Goal: Task Accomplishment & Management: Use online tool/utility

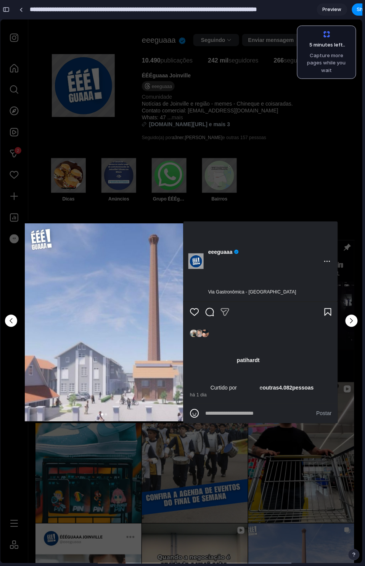
drag, startPoint x: 232, startPoint y: 274, endPoint x: 218, endPoint y: 310, distance: 39.4
click at [233, 354] on div "eeeguaaa Verificado Mais opções e" at bounding box center [260, 322] width 154 height 202
click at [156, 191] on div "Voltar Avançar" at bounding box center [181, 322] width 362 height 544
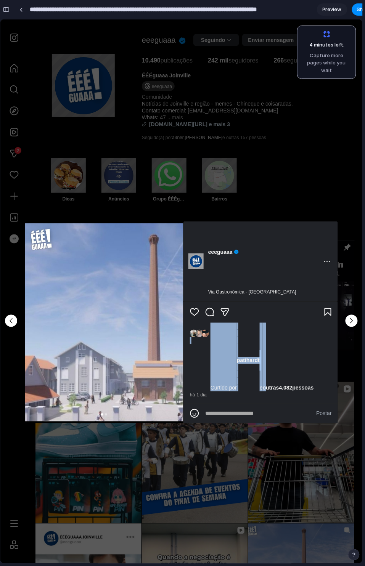
drag, startPoint x: 236, startPoint y: 364, endPoint x: 192, endPoint y: 361, distance: 43.6
click at [192, 361] on div "Curtido por patihardt e outras 4.082 pessoas" at bounding box center [261, 357] width 142 height 69
click at [4, 8] on div "button" at bounding box center [6, 9] width 7 height 5
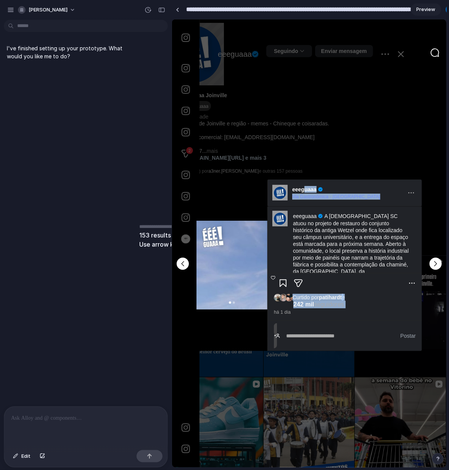
drag, startPoint x: 303, startPoint y: 152, endPoint x: 387, endPoint y: 225, distance: 111.4
click at [365, 226] on div "Voltar Avançar eeeguaaa Verificado Via Gastronômica - Joinville Opções de comen…" at bounding box center [309, 265] width 274 height 448
click at [365, 202] on header "eeeguaaa Verificado Via Gastronômica - Joinville" at bounding box center [335, 192] width 136 height 27
click at [349, 219] on h1 "A Católica SC atuou no projeto de restauro do conjunto histórico da antiga Wetz…" at bounding box center [351, 264] width 116 height 103
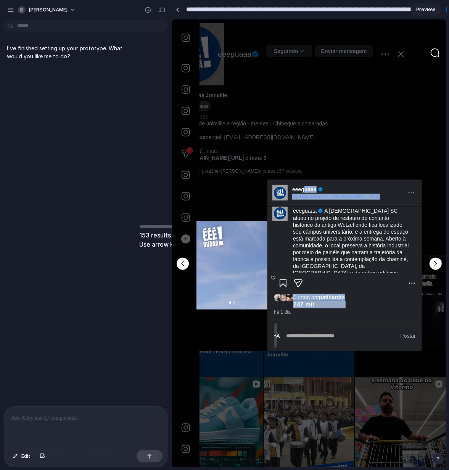
click at [312, 259] on h1 "A Católica SC atuou no projeto de restauro do conjunto histórico da antiga Wetz…" at bounding box center [351, 259] width 116 height 103
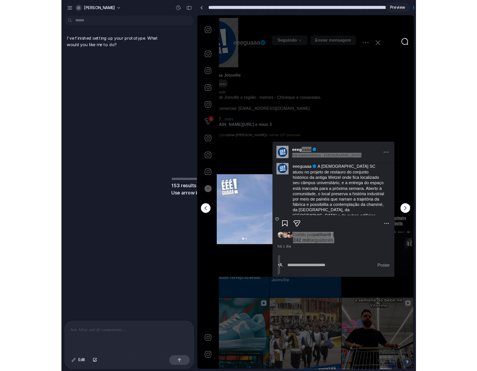
scroll to position [0, 0]
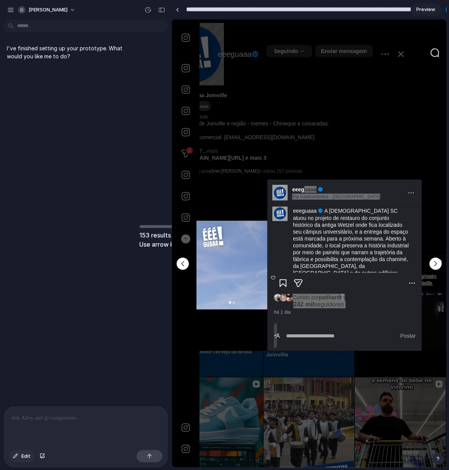
click at [23, 457] on span "Edit" at bounding box center [25, 457] width 9 height 8
click at [11, 12] on div "button" at bounding box center [10, 9] width 7 height 7
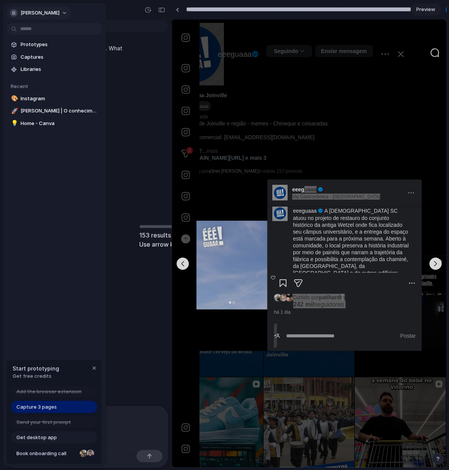
click at [23, 14] on span "[PERSON_NAME]" at bounding box center [40, 13] width 39 height 8
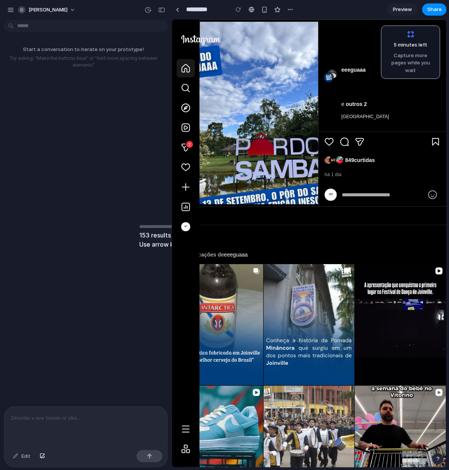
click at [187, 71] on icon "Página inicial" at bounding box center [185, 67] width 9 height 9
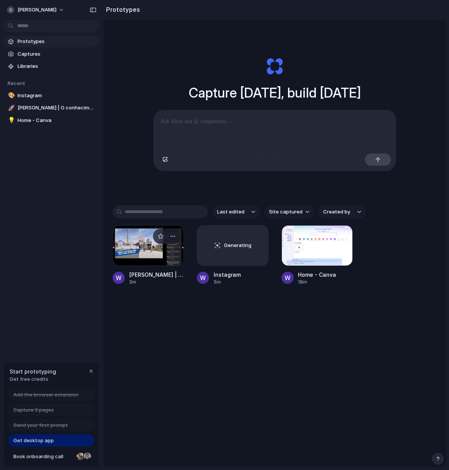
click at [148, 258] on div at bounding box center [148, 245] width 71 height 41
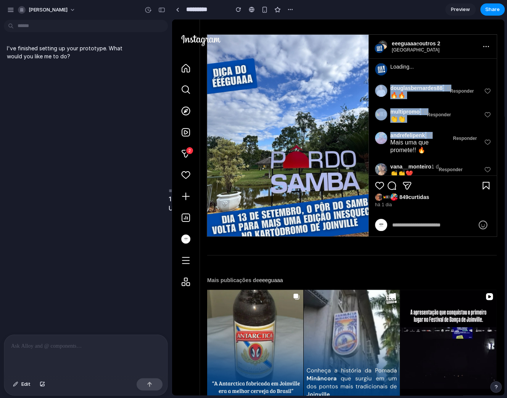
drag, startPoint x: 411, startPoint y: 82, endPoint x: 420, endPoint y: 80, distance: 9.4
click at [429, 124] on div "Loading... douglasbernardes88 1 d 🔥🔥 Responder Curtir multipromo 1 d 👏👏 Respond…" at bounding box center [433, 117] width 128 height 117
click at [421, 64] on div "Loading..." at bounding box center [433, 69] width 116 height 21
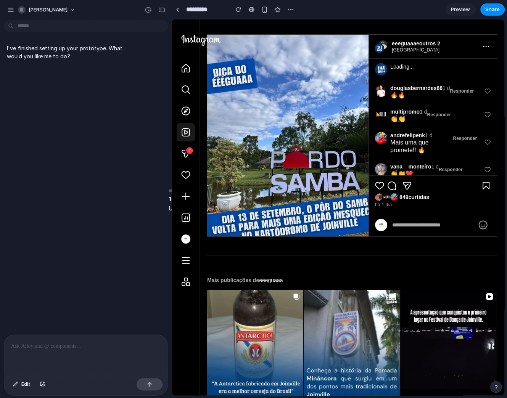
click at [178, 130] on div "Reels Reels" at bounding box center [186, 132] width 18 height 18
click at [182, 68] on icon at bounding box center [186, 68] width 8 height 8
click at [183, 88] on icon "Pesquisa" at bounding box center [185, 89] width 9 height 9
click at [18, 385] on div "button" at bounding box center [15, 384] width 5 height 5
click at [19, 386] on button "Edit" at bounding box center [21, 384] width 25 height 12
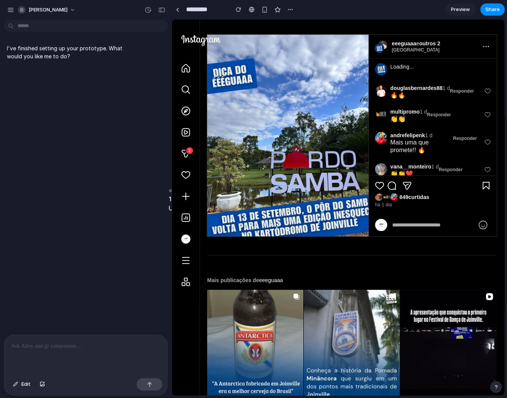
click at [458, 8] on span "Preview" at bounding box center [460, 10] width 19 height 8
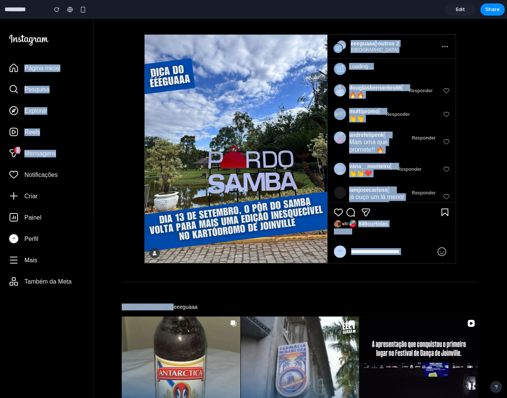
drag, startPoint x: 56, startPoint y: 164, endPoint x: 301, endPoint y: 180, distance: 245.0
click at [301, 180] on div "Tags multipromo _por_do_samba_ eeeguaaa e outros 2 Kartódromo Internacional de …" at bounding box center [253, 359] width 507 height 681
click at [302, 165] on div at bounding box center [236, 149] width 183 height 228
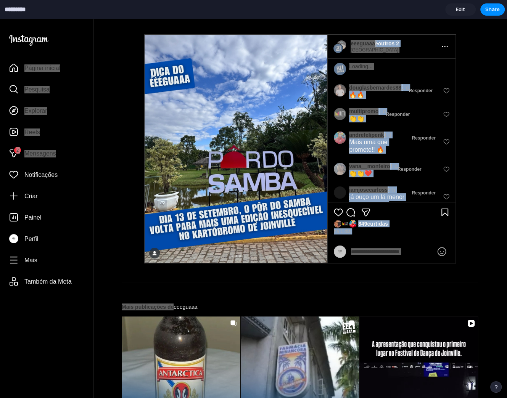
click at [28, 14] on input "*********" at bounding box center [24, 10] width 42 height 14
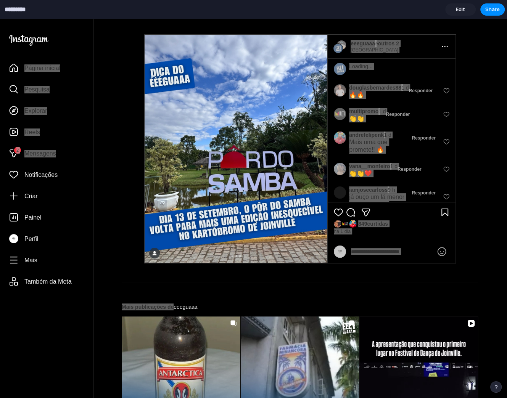
click at [463, 10] on span "Edit" at bounding box center [460, 10] width 9 height 8
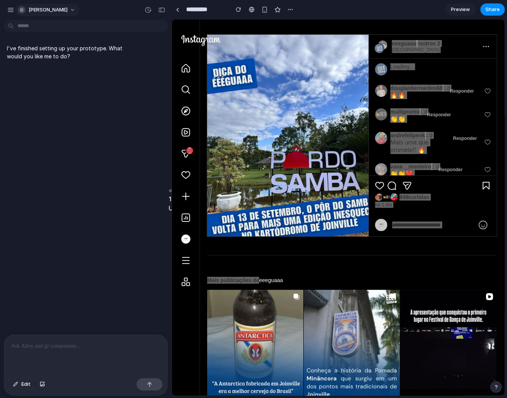
click at [15, 7] on div "[PERSON_NAME]" at bounding box center [43, 10] width 72 height 12
click at [13, 12] on div "button" at bounding box center [10, 9] width 7 height 7
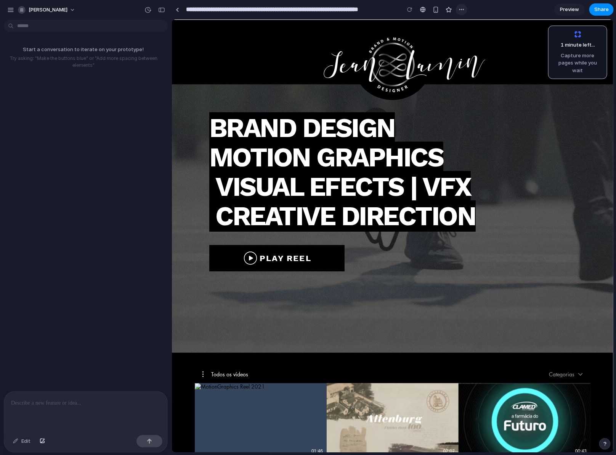
click at [466, 8] on button "button" at bounding box center [461, 9] width 11 height 11
click at [503, 9] on div "Duplicate Delete" at bounding box center [308, 227] width 616 height 455
click at [161, 12] on button "button" at bounding box center [162, 10] width 12 height 12
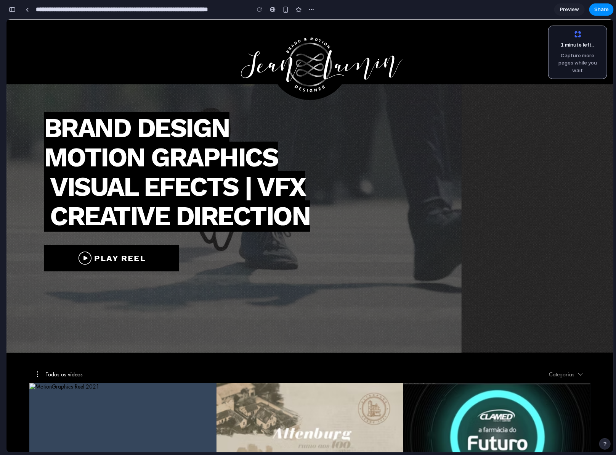
click at [11, 8] on div "button" at bounding box center [12, 9] width 7 height 5
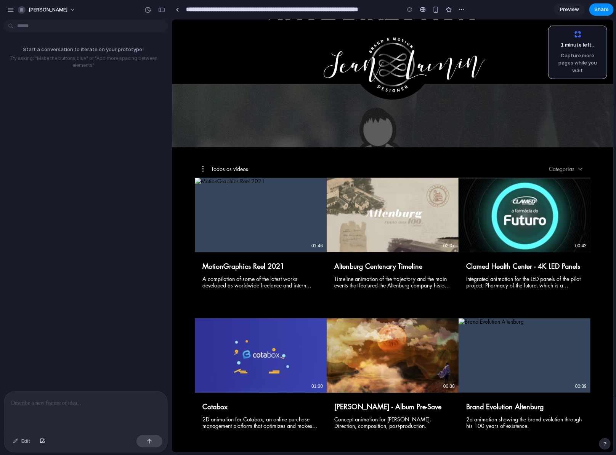
scroll to position [445, 0]
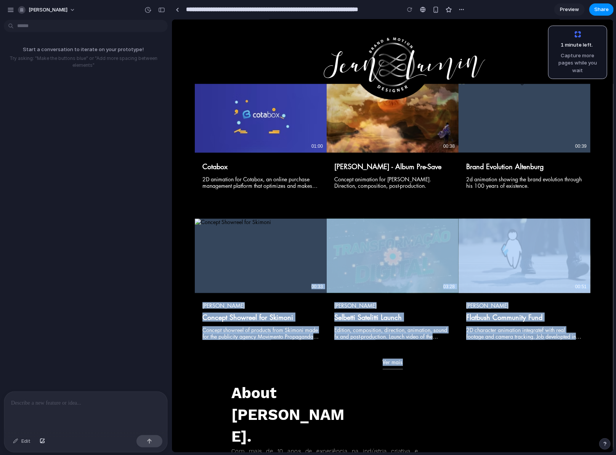
drag, startPoint x: 268, startPoint y: 255, endPoint x: 460, endPoint y: 351, distance: 214.6
click at [460, 351] on main "Todos os vídeos Categorias Reproduzir vídeo 01:46" at bounding box center [393, 144] width 442 height 474
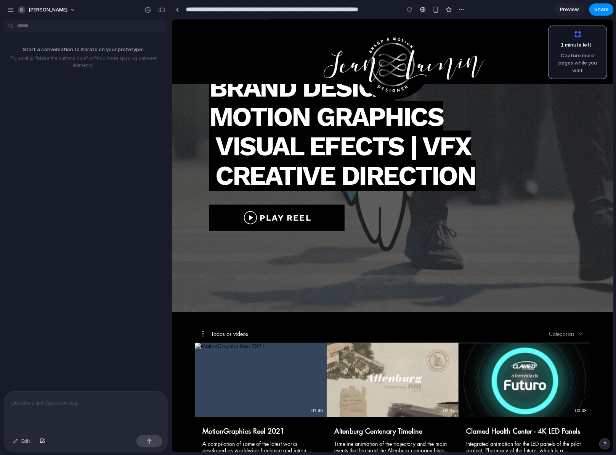
scroll to position [0, 0]
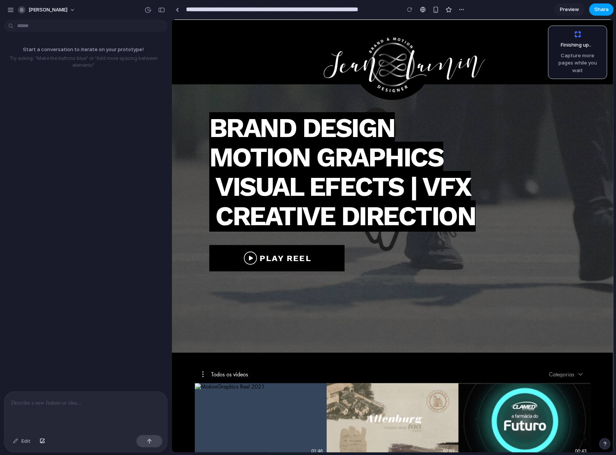
click at [507, 5] on button "Share" at bounding box center [602, 9] width 24 height 12
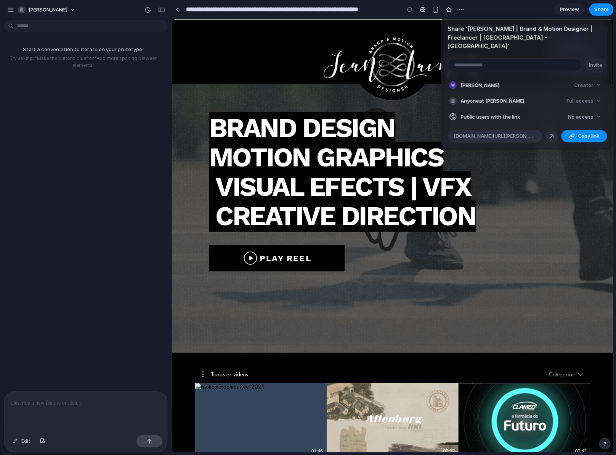
drag, startPoint x: 604, startPoint y: 9, endPoint x: 607, endPoint y: 24, distance: 14.8
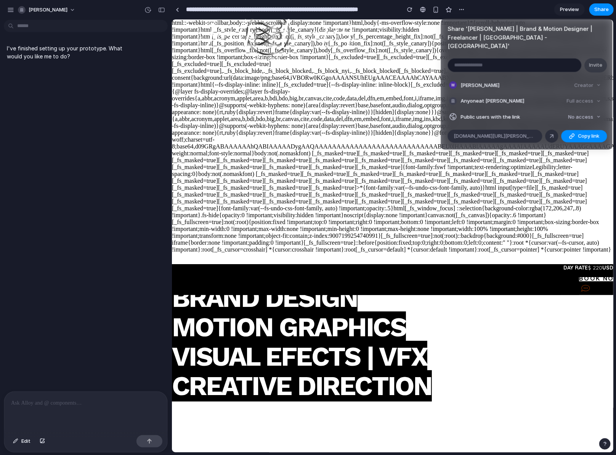
drag, startPoint x: 607, startPoint y: 24, endPoint x: 345, endPoint y: 148, distance: 290.1
click at [345, 148] on div "Share ' [PERSON_NAME] | Brand & Motion Designer | Freelancer | [GEOGRAPHIC_DATA…" at bounding box center [308, 227] width 616 height 455
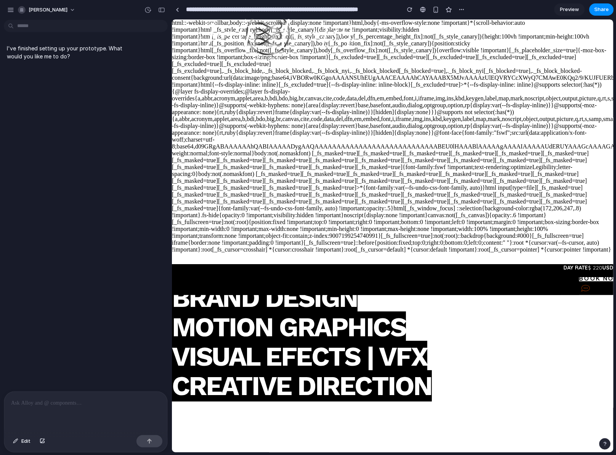
click at [507, 6] on span "Preview" at bounding box center [569, 10] width 19 height 8
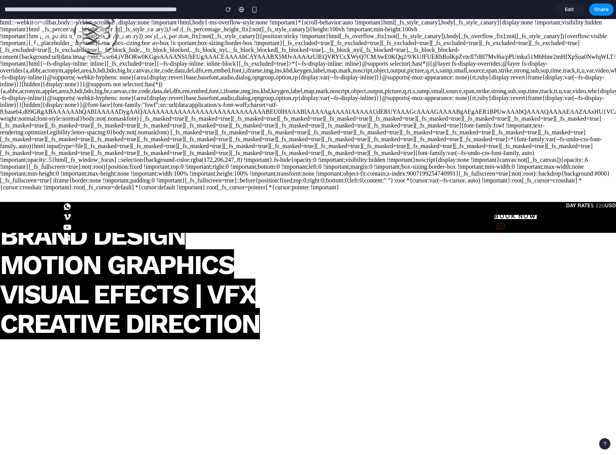
click at [507, 10] on span "Edit" at bounding box center [569, 10] width 9 height 8
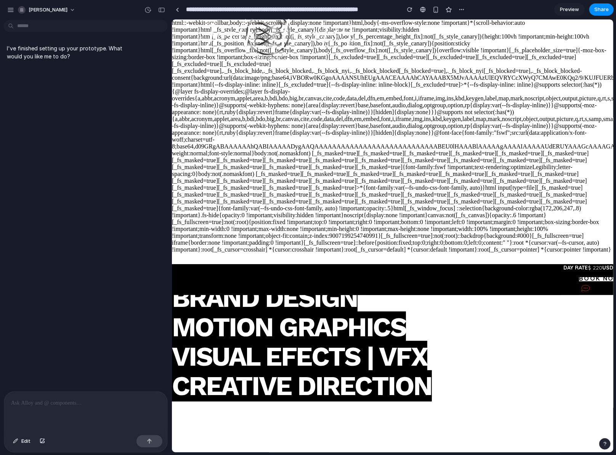
click at [12, 15] on div "[PERSON_NAME]" at bounding box center [43, 10] width 72 height 12
click at [12, 12] on div "button" at bounding box center [10, 9] width 7 height 7
drag, startPoint x: 179, startPoint y: 13, endPoint x: 126, endPoint y: 48, distance: 63.5
click at [124, 53] on div "**********" at bounding box center [308, 227] width 616 height 455
click at [66, 9] on button "[PERSON_NAME]" at bounding box center [47, 10] width 64 height 12
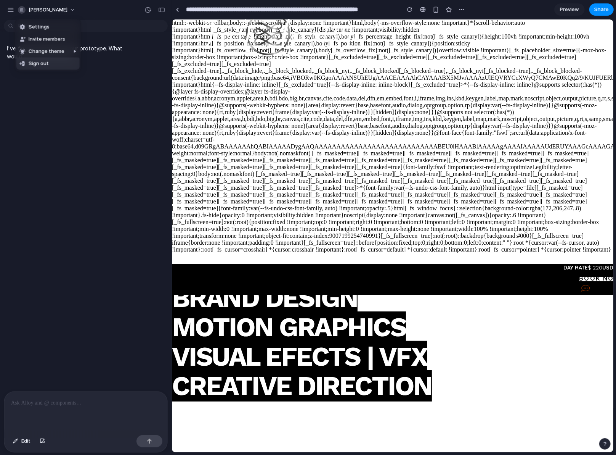
click at [111, 110] on div "Settings Invite members Change theme Sign out" at bounding box center [308, 227] width 616 height 455
click at [41, 396] on div at bounding box center [85, 411] width 163 height 40
